Goal: Find specific page/section: Find specific page/section

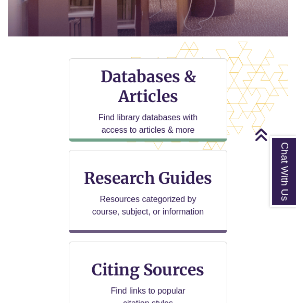
scroll to position [280, 0]
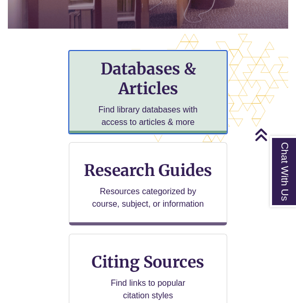
click at [110, 85] on h3 "Databases & Articles" at bounding box center [148, 79] width 140 height 40
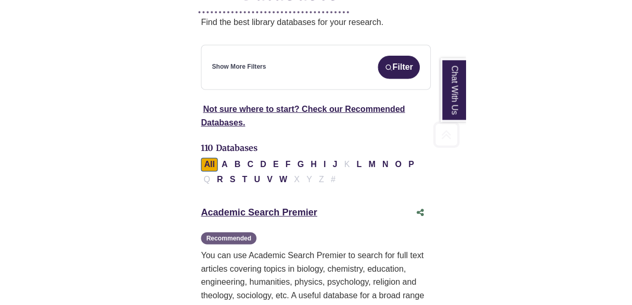
scroll to position [208, 0]
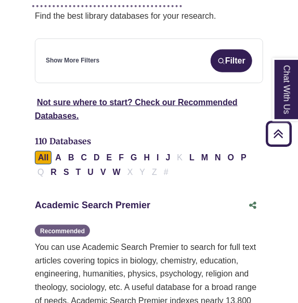
click at [78, 200] on link "Academic Search Premier This link opens in a new window" at bounding box center [93, 205] width 116 height 10
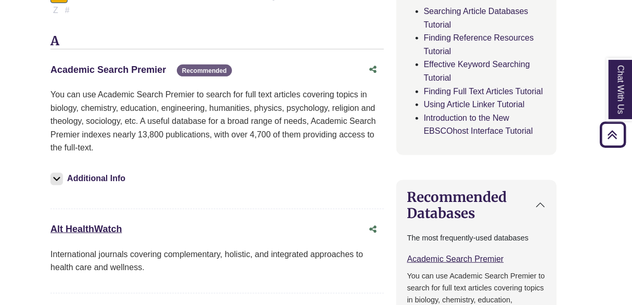
scroll to position [375, 12]
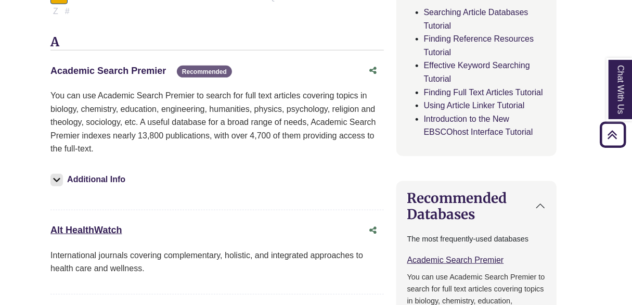
click at [97, 72] on link "Academic Search Premier This link opens in a new window" at bounding box center [108, 71] width 116 height 10
